Goal: Find specific page/section: Find specific page/section

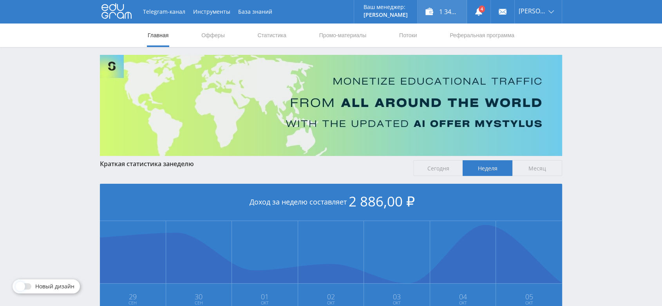
click at [451, 13] on div "1 348,00 ₽" at bounding box center [441, 11] width 49 height 23
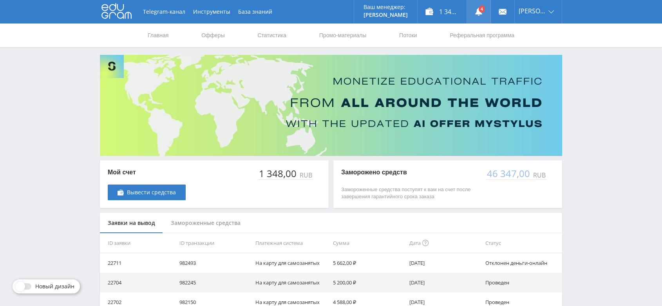
click at [482, 14] on use at bounding box center [478, 12] width 7 height 8
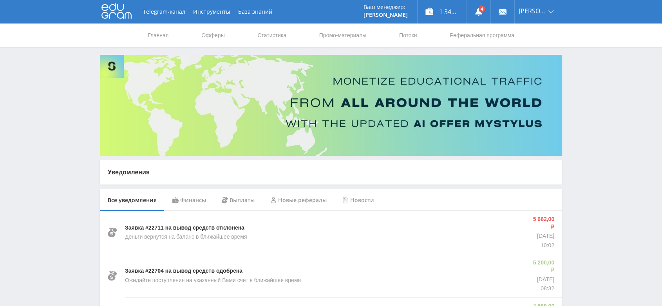
click at [114, 12] on icon at bounding box center [116, 11] width 30 height 16
